Goal: Information Seeking & Learning: Understand process/instructions

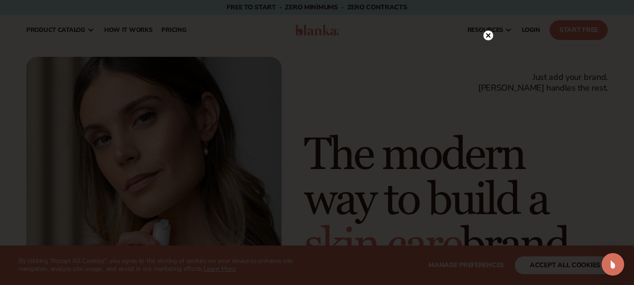
click at [488, 38] on circle at bounding box center [488, 35] width 10 height 10
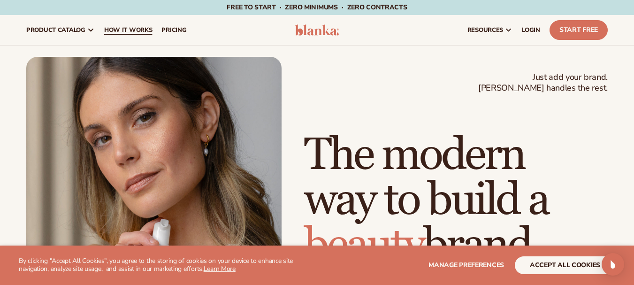
click at [136, 32] on span "How It Works" at bounding box center [128, 30] width 48 height 8
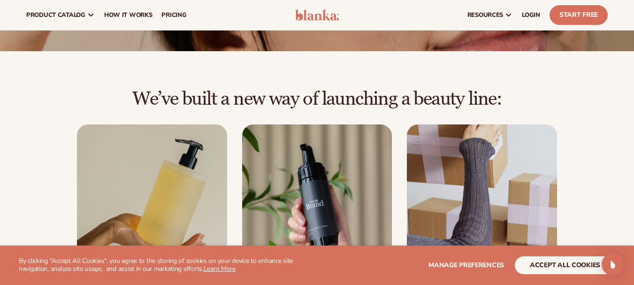
scroll to position [141, 0]
click at [566, 262] on button "accept all cookies" at bounding box center [565, 265] width 100 height 18
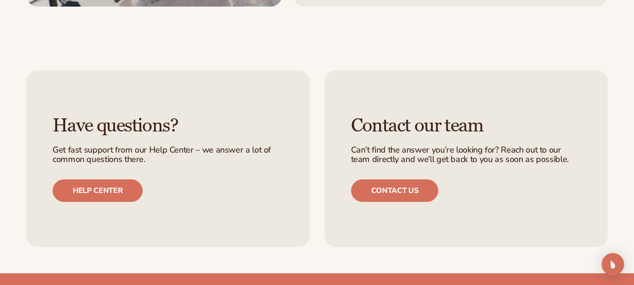
scroll to position [1962, 0]
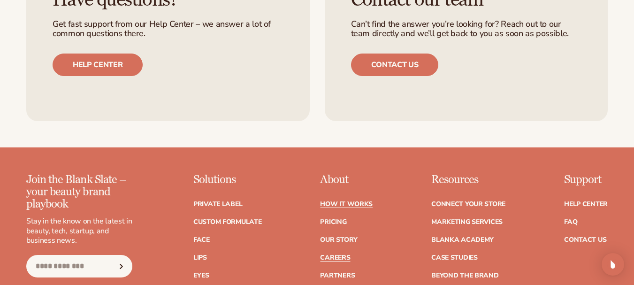
click at [345, 254] on link "Careers" at bounding box center [335, 257] width 30 height 7
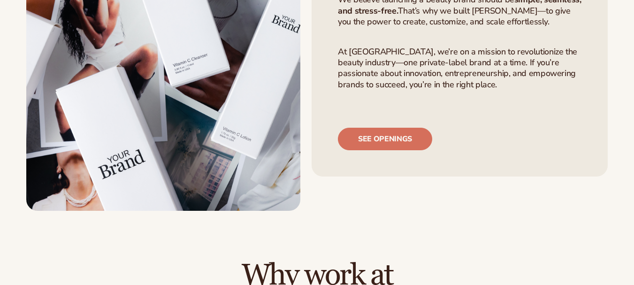
scroll to position [177, 0]
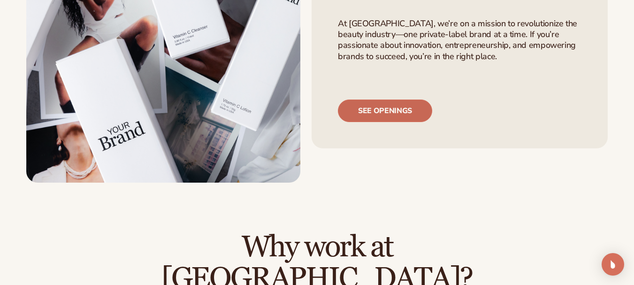
click at [363, 116] on link "See openings" at bounding box center [385, 110] width 94 height 23
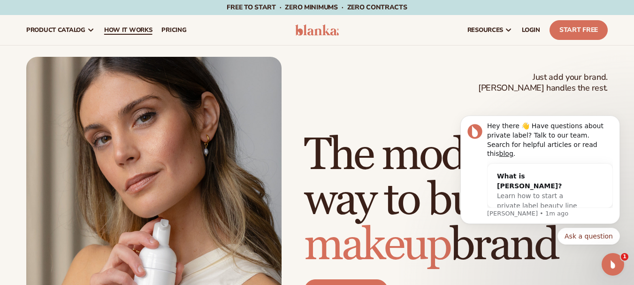
click at [137, 27] on span "How It Works" at bounding box center [128, 30] width 48 height 8
